Goal: Task Accomplishment & Management: Manage account settings

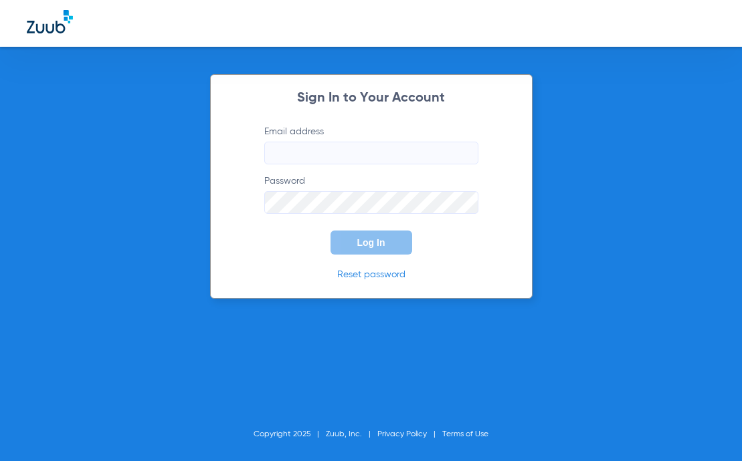
click at [310, 156] on input "Email address" at bounding box center [371, 153] width 214 height 23
type input "[EMAIL_ADDRESS][DOMAIN_NAME]"
click at [461, 214] on form "Email address [EMAIL_ADDRESS][DOMAIN_NAME] Password Log In" at bounding box center [371, 190] width 254 height 130
click at [453, 214] on form "Email address [EMAIL_ADDRESS][DOMAIN_NAME] Password Log In" at bounding box center [371, 190] width 254 height 130
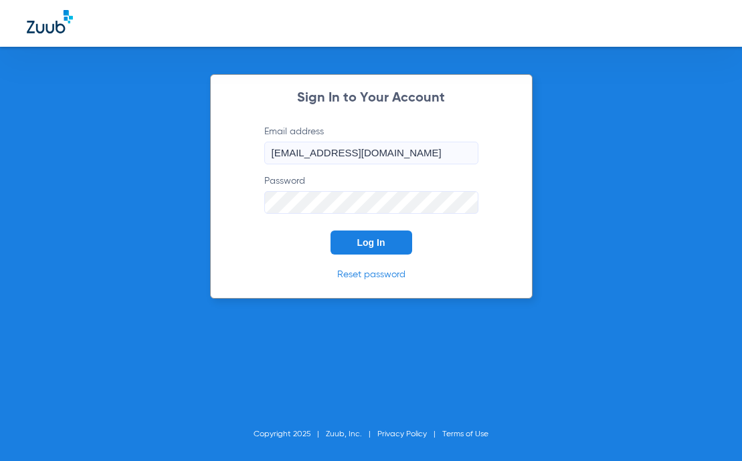
click at [330, 231] on button "Log In" at bounding box center [371, 243] width 82 height 24
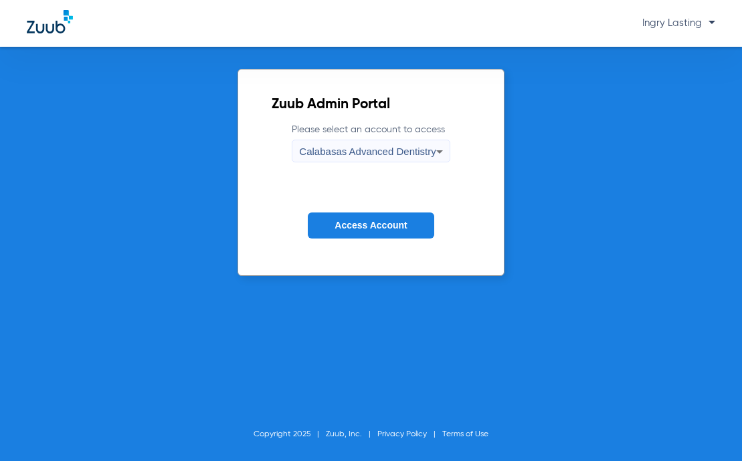
click at [427, 160] on div "Calabasas Advanced Dentistry" at bounding box center [367, 151] width 136 height 23
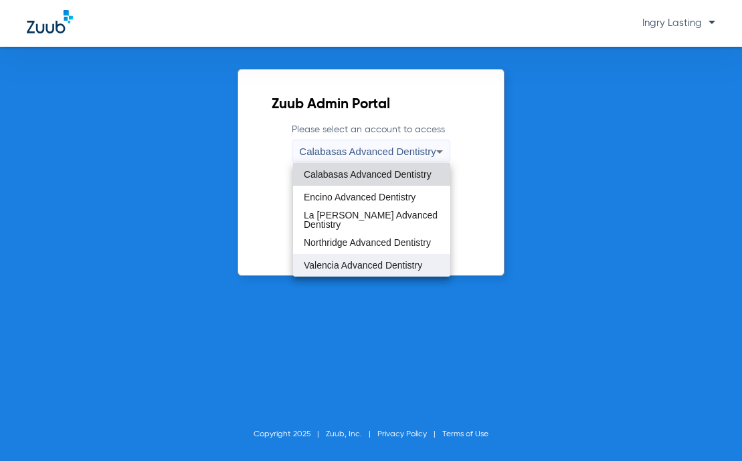
click at [350, 258] on mat-option "Valencia Advanced Dentistry" at bounding box center [371, 265] width 157 height 23
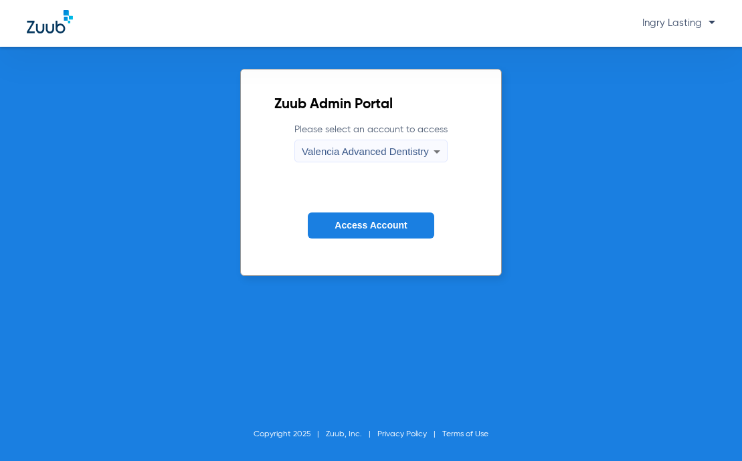
click at [347, 227] on span "Access Account" at bounding box center [370, 225] width 72 height 11
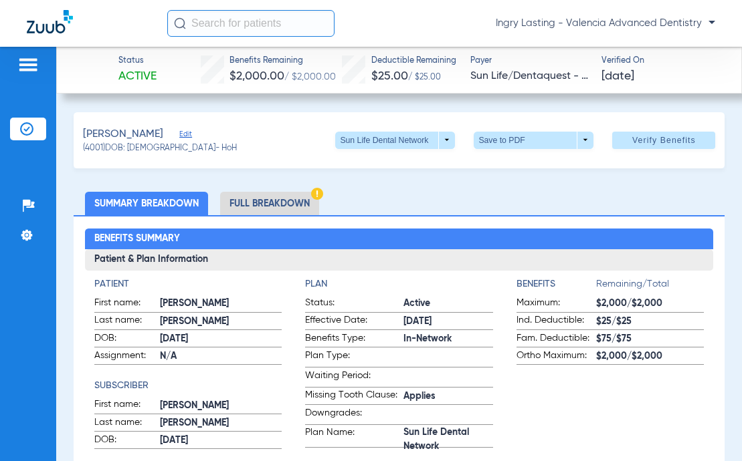
click at [163, 136] on div "[PERSON_NAME]" at bounding box center [160, 134] width 154 height 17
click at [179, 135] on span "Edit" at bounding box center [185, 136] width 12 height 13
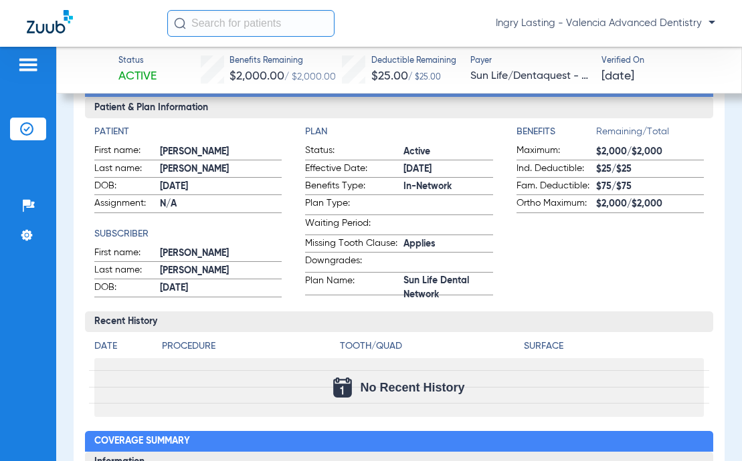
scroll to position [401, 0]
